Goal: Find specific page/section: Find specific page/section

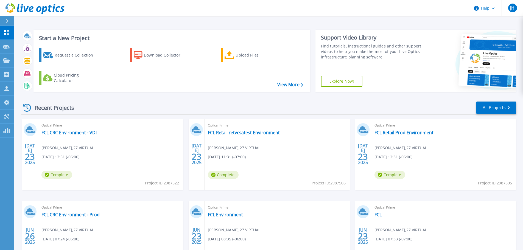
click at [5, 22] on icon at bounding box center [6, 21] width 3 height 4
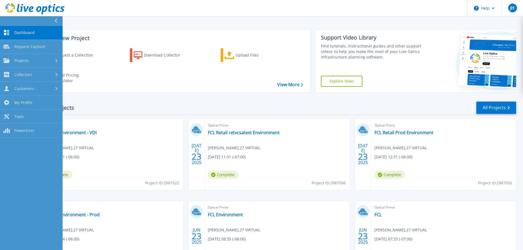
click at [7, 22] on button at bounding box center [31, 21] width 63 height 10
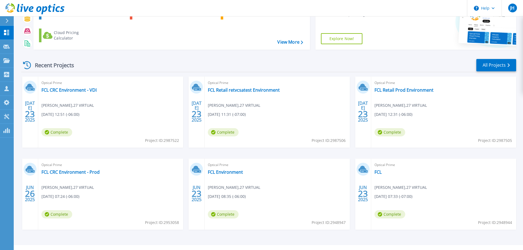
scroll to position [51, 0]
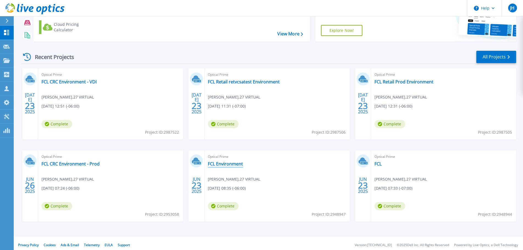
click at [220, 161] on link "FCL Environment" at bounding box center [225, 163] width 35 height 5
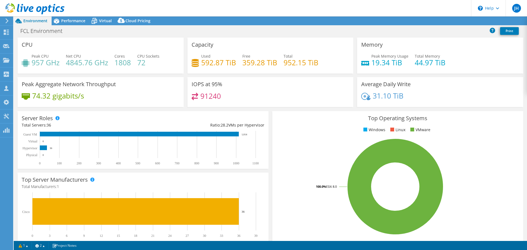
select select "USD"
click at [79, 19] on span "Performance" at bounding box center [73, 20] width 24 height 5
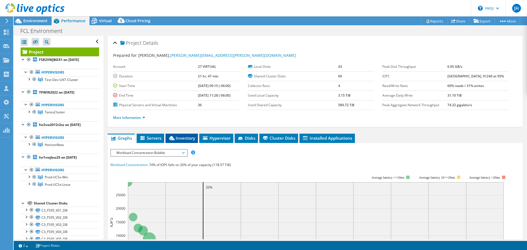
click at [185, 134] on li "Inventory" at bounding box center [182, 138] width 32 height 9
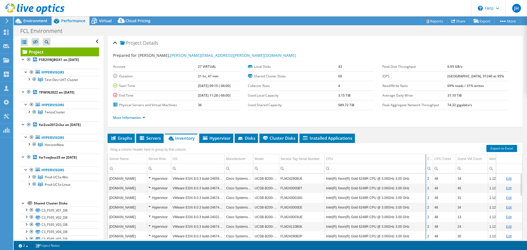
drag, startPoint x: 406, startPoint y: 153, endPoint x: 426, endPoint y: 153, distance: 19.2
click at [426, 153] on div "Drag a column header here to group by that column Server Name Server Role OS Ma…" at bounding box center [315, 201] width 415 height 117
click at [18, 7] on use at bounding box center [34, 8] width 59 height 11
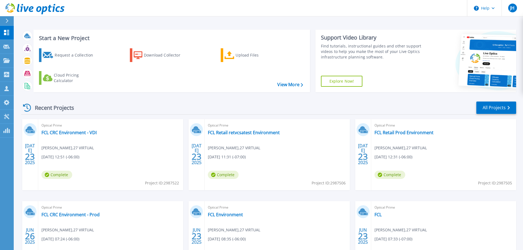
click at [7, 19] on icon at bounding box center [6, 21] width 3 height 4
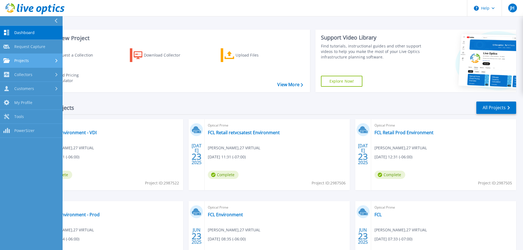
click at [23, 58] on span "Projects" at bounding box center [21, 60] width 15 height 5
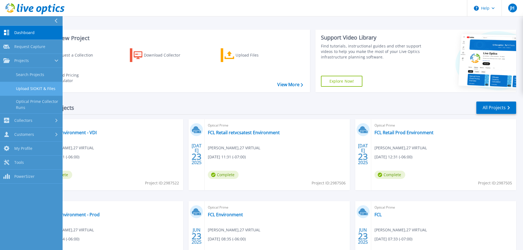
click at [23, 86] on link "Upload SIOKIT & Files" at bounding box center [31, 89] width 63 height 14
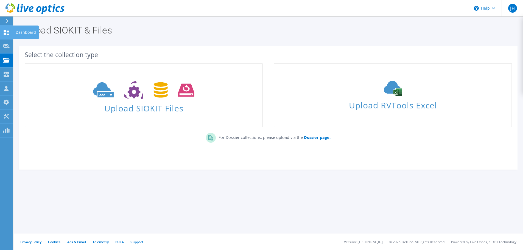
click at [7, 30] on icon at bounding box center [6, 32] width 7 height 5
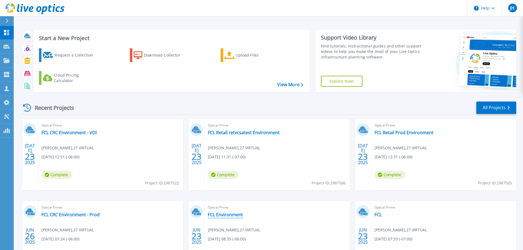
click at [224, 212] on link "FCL Environment" at bounding box center [225, 214] width 35 height 5
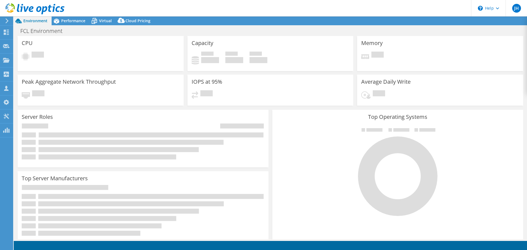
select select "USD"
